Goal: Task Accomplishment & Management: Use online tool/utility

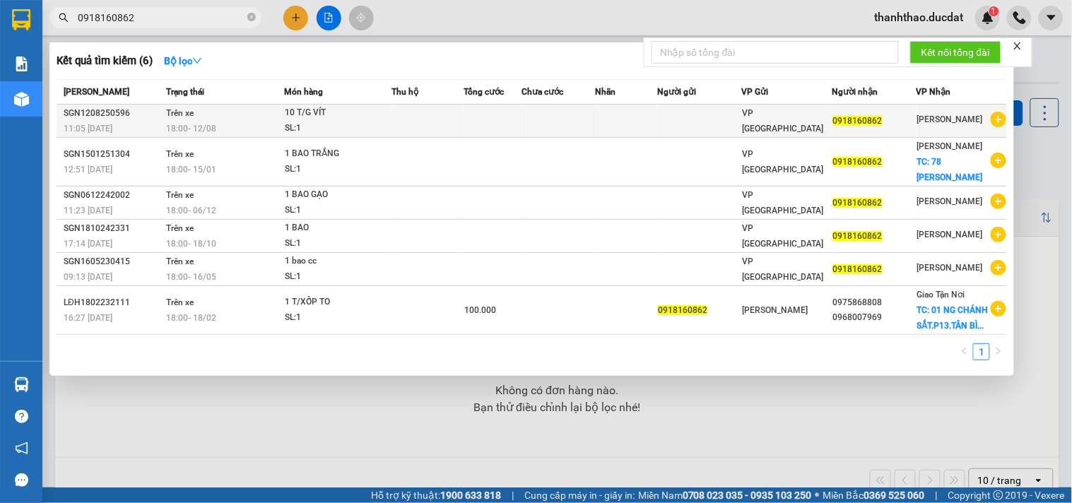
type input "0918160862"
click at [377, 118] on div "10 T/G VÍT" at bounding box center [338, 113] width 106 height 16
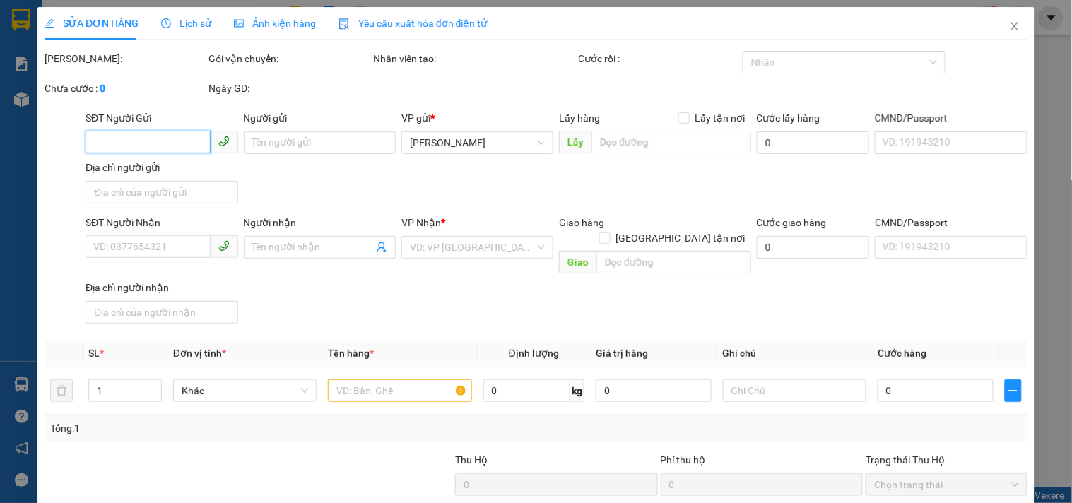
type input "0918160862"
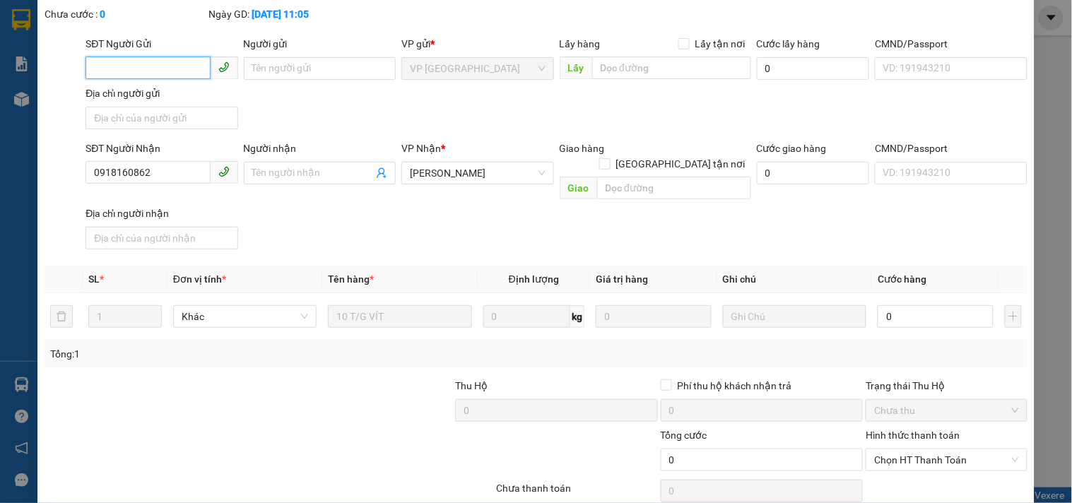
scroll to position [140, 0]
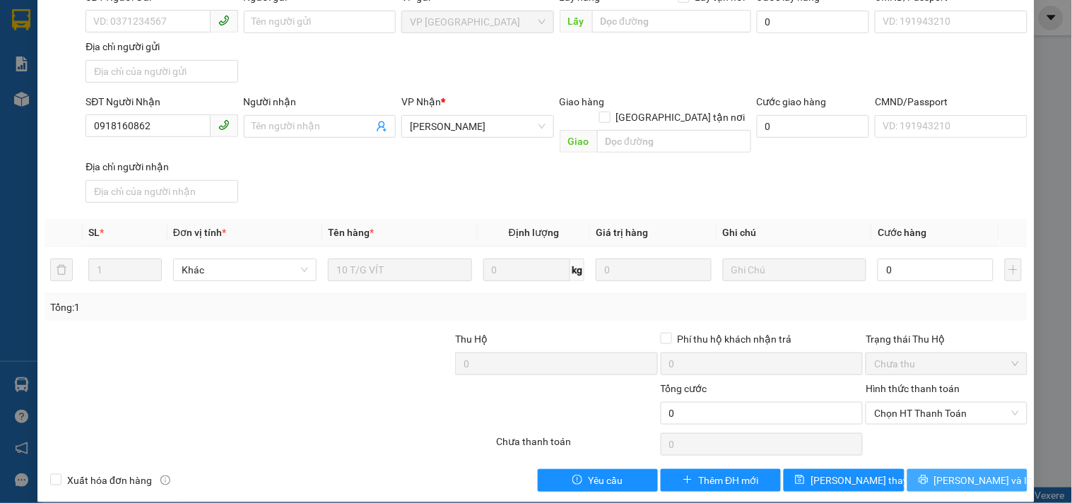
click at [949, 473] on span "[PERSON_NAME] và In" at bounding box center [983, 481] width 99 height 16
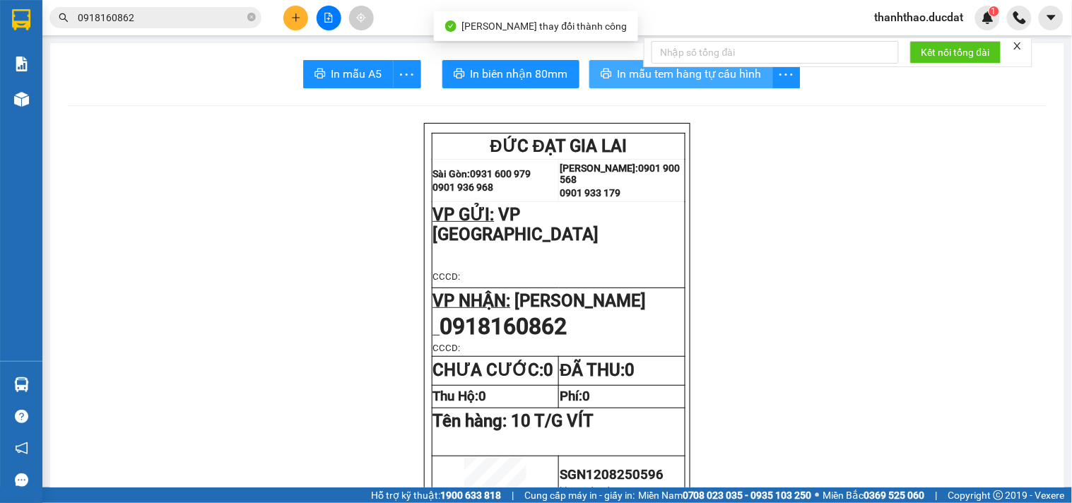
click at [725, 81] on span "In mẫu tem hàng tự cấu hình" at bounding box center [689, 74] width 144 height 18
click at [639, 81] on span "In mẫu tem hàng tự cấu hình" at bounding box center [689, 74] width 144 height 18
